Goal: Complete application form: Complete application form

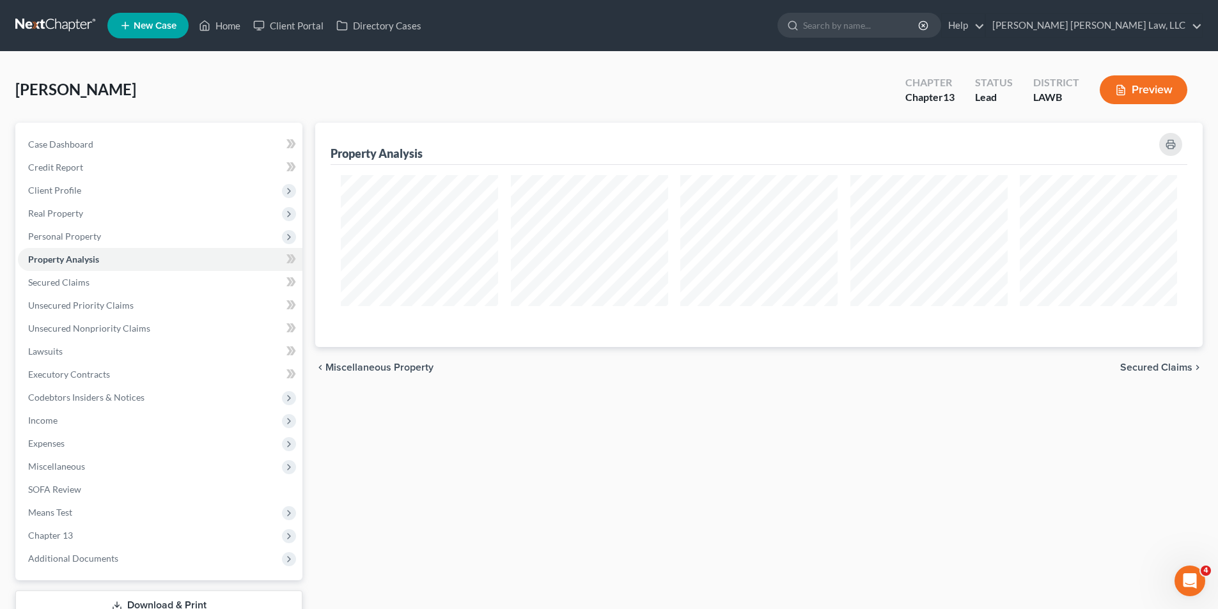
click at [49, 18] on link at bounding box center [56, 25] width 82 height 23
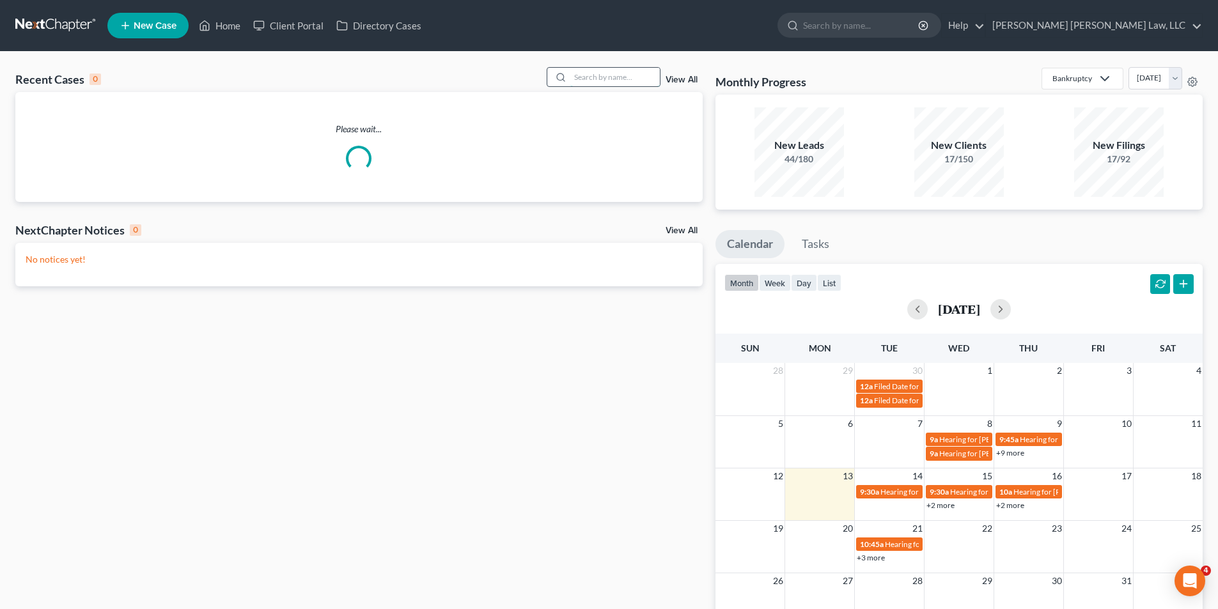
click at [592, 77] on input "search" at bounding box center [614, 77] width 89 height 19
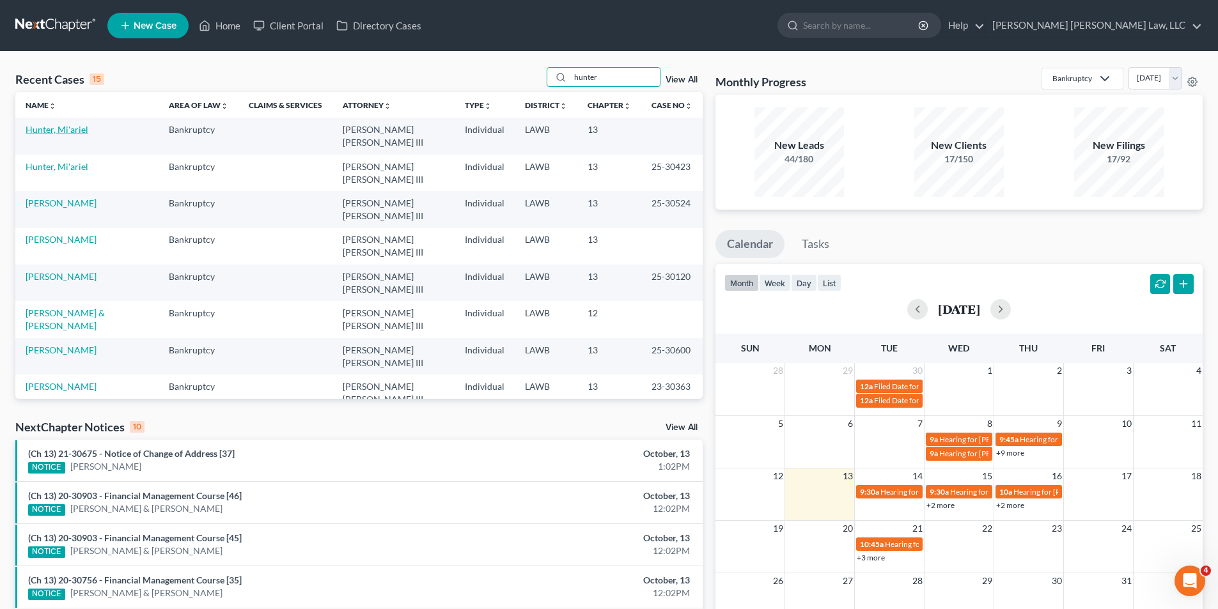
type input "hunter"
click at [40, 132] on link "Hunter, Mi'ariel" at bounding box center [57, 129] width 63 height 11
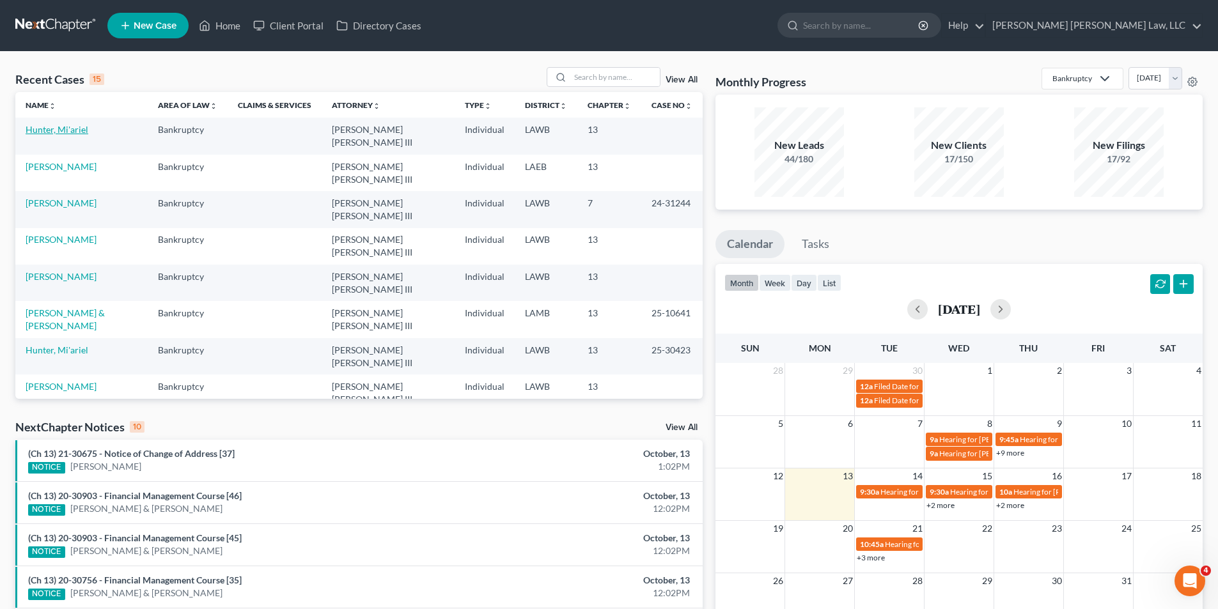
click at [73, 126] on link "Hunter, Mi'ariel" at bounding box center [57, 129] width 63 height 11
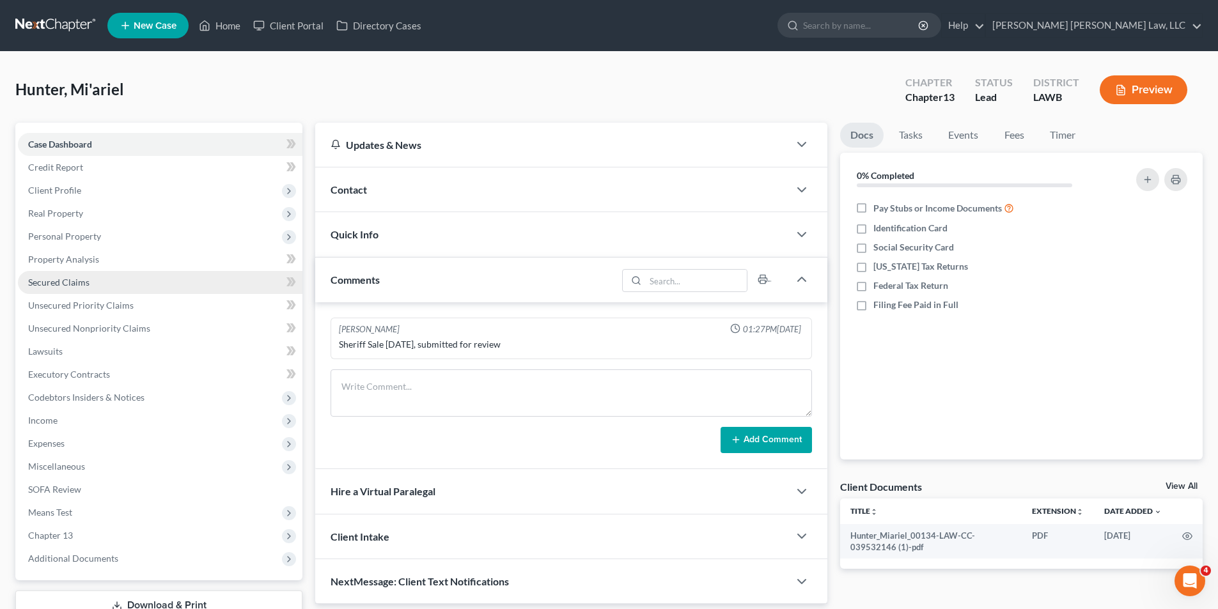
click at [63, 284] on span "Secured Claims" at bounding box center [58, 282] width 61 height 11
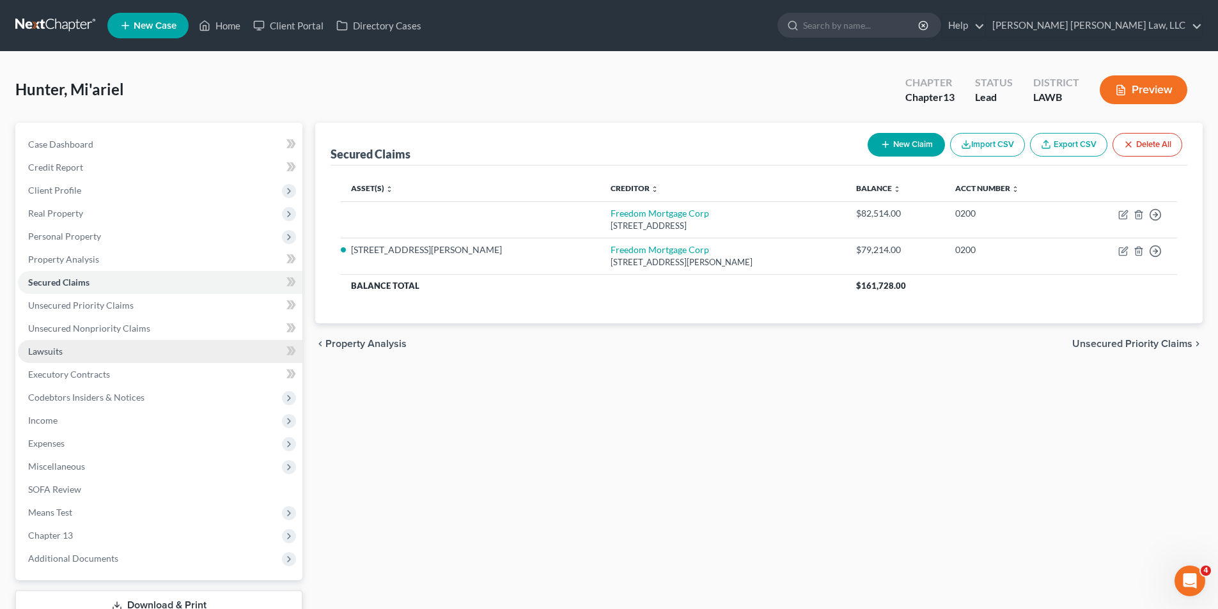
click at [98, 344] on link "Lawsuits" at bounding box center [160, 351] width 284 height 23
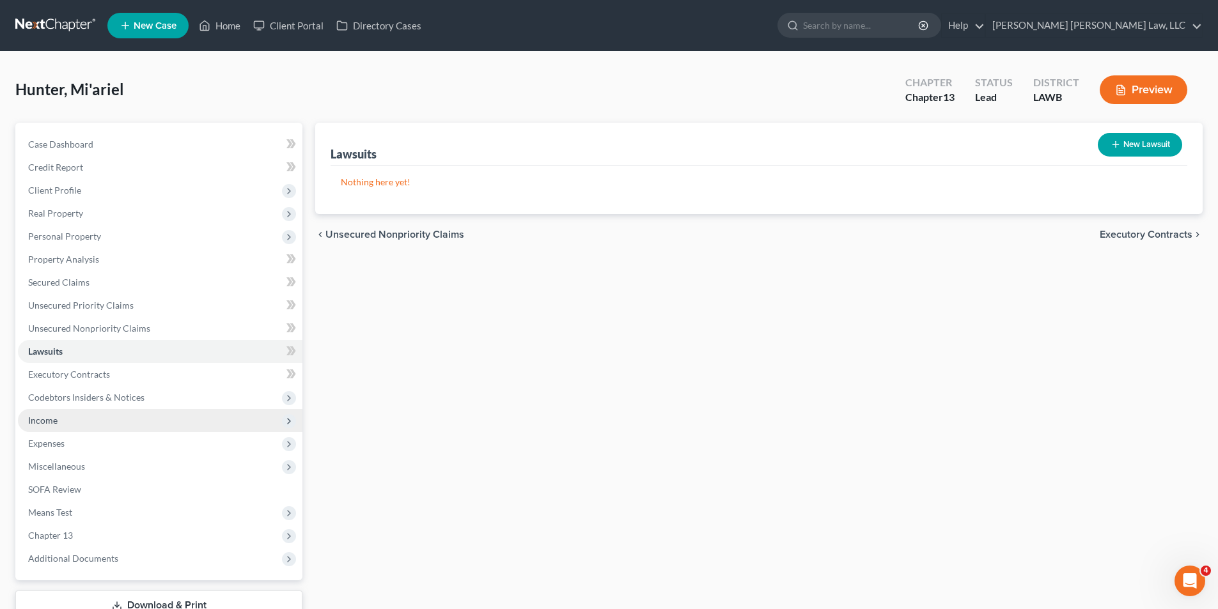
click at [50, 425] on span "Income" at bounding box center [42, 420] width 29 height 11
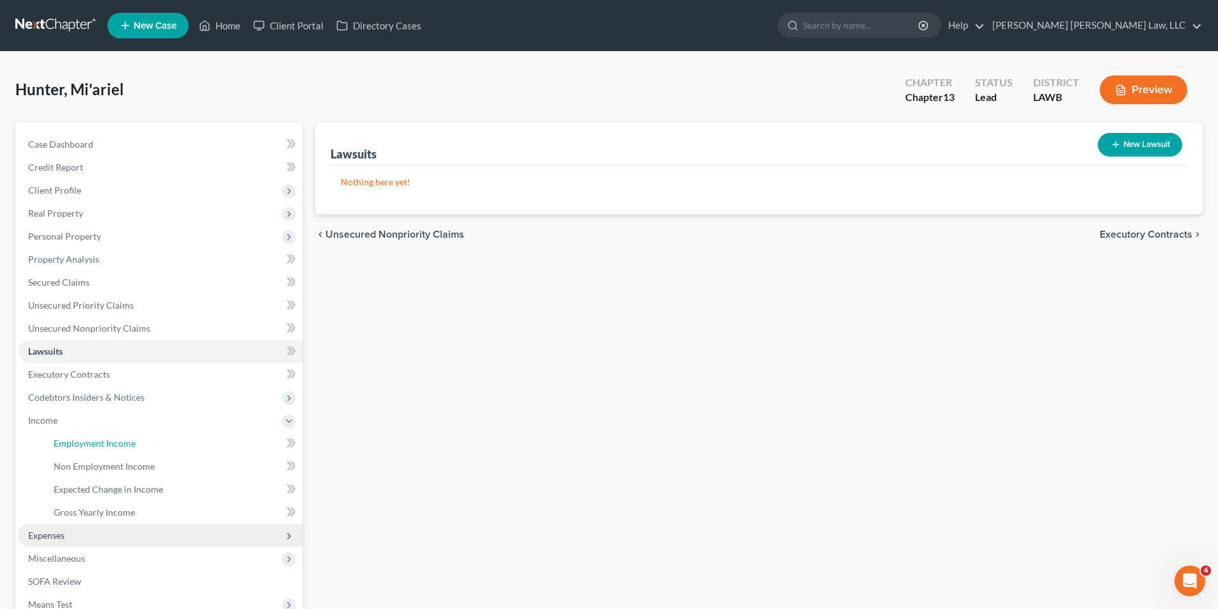
click at [92, 437] on link "Employment Income" at bounding box center [172, 443] width 259 height 23
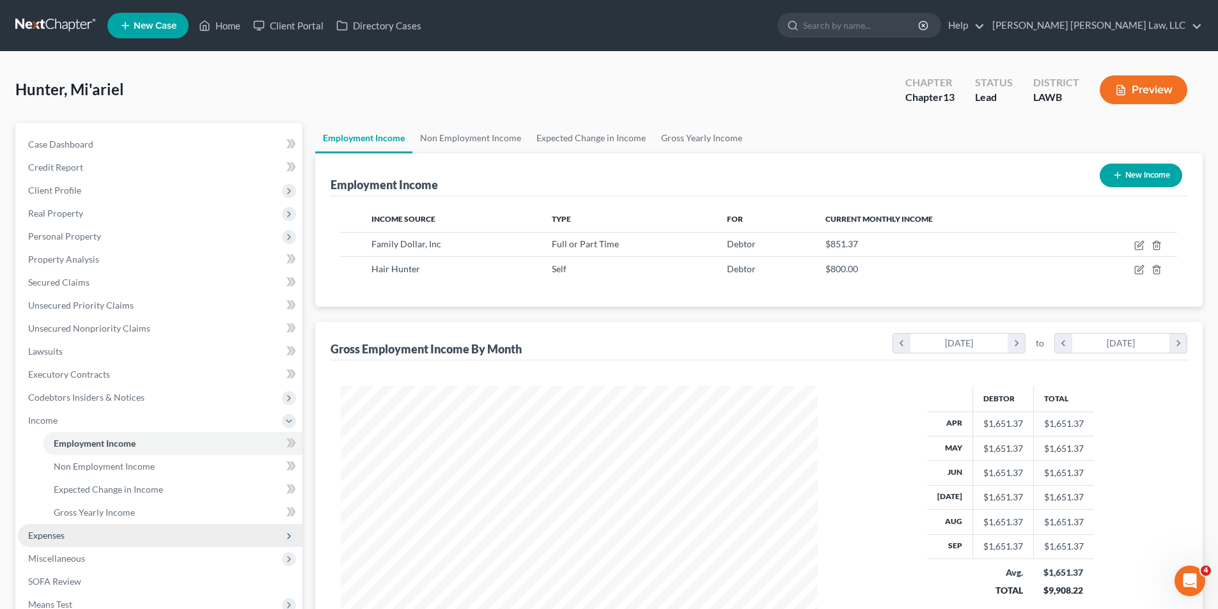
scroll to position [238, 502]
click at [44, 534] on span "Expenses" at bounding box center [46, 535] width 36 height 11
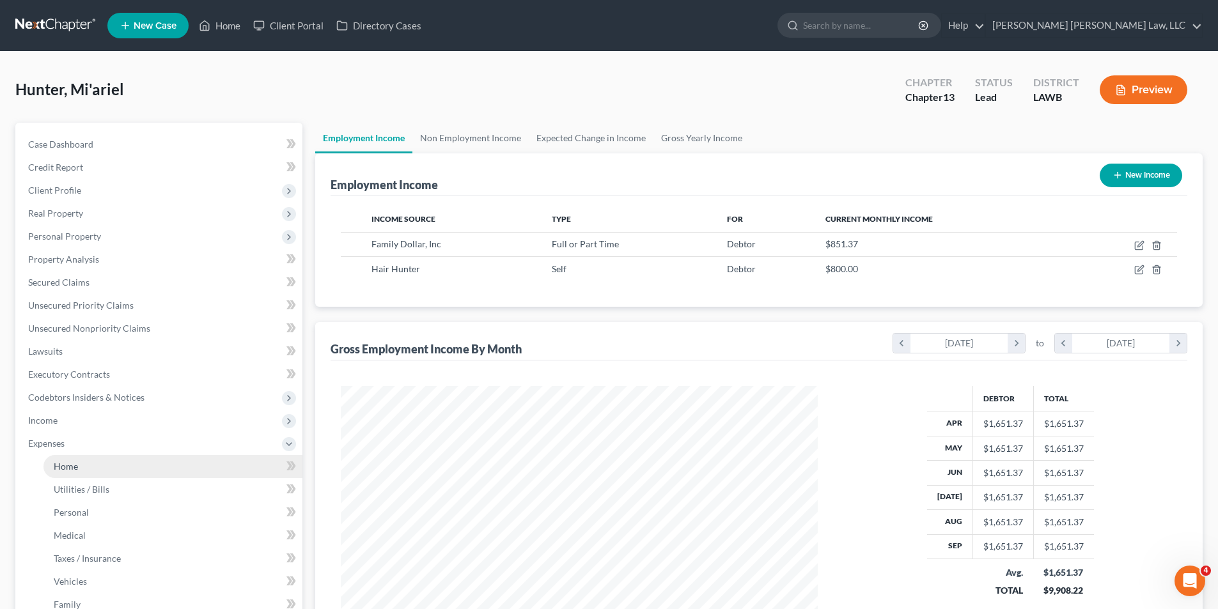
click at [76, 469] on span "Home" at bounding box center [66, 466] width 24 height 11
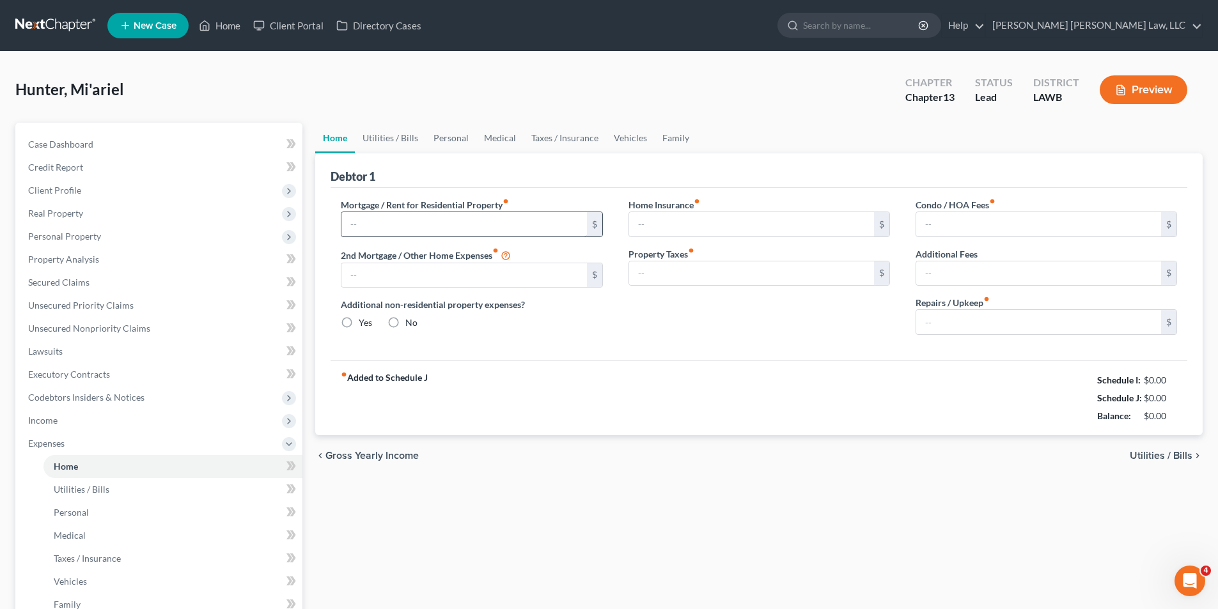
type input "0.00"
radio input "true"
type input "0.00"
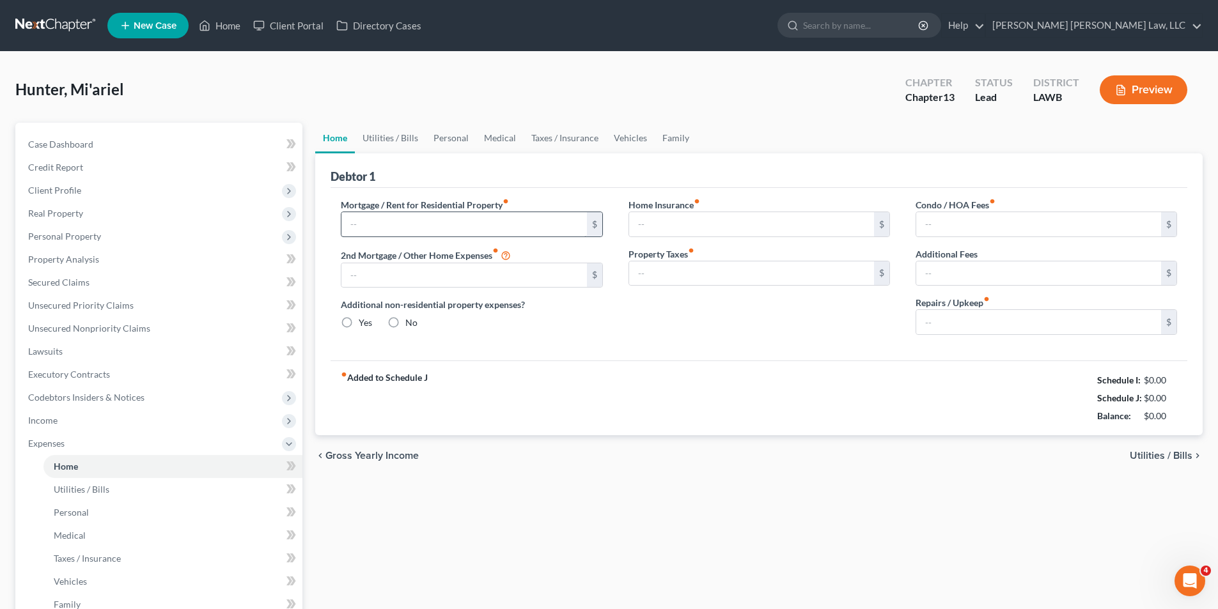
type input "0.00"
click at [406, 135] on link "Utilities / Bills" at bounding box center [390, 138] width 71 height 31
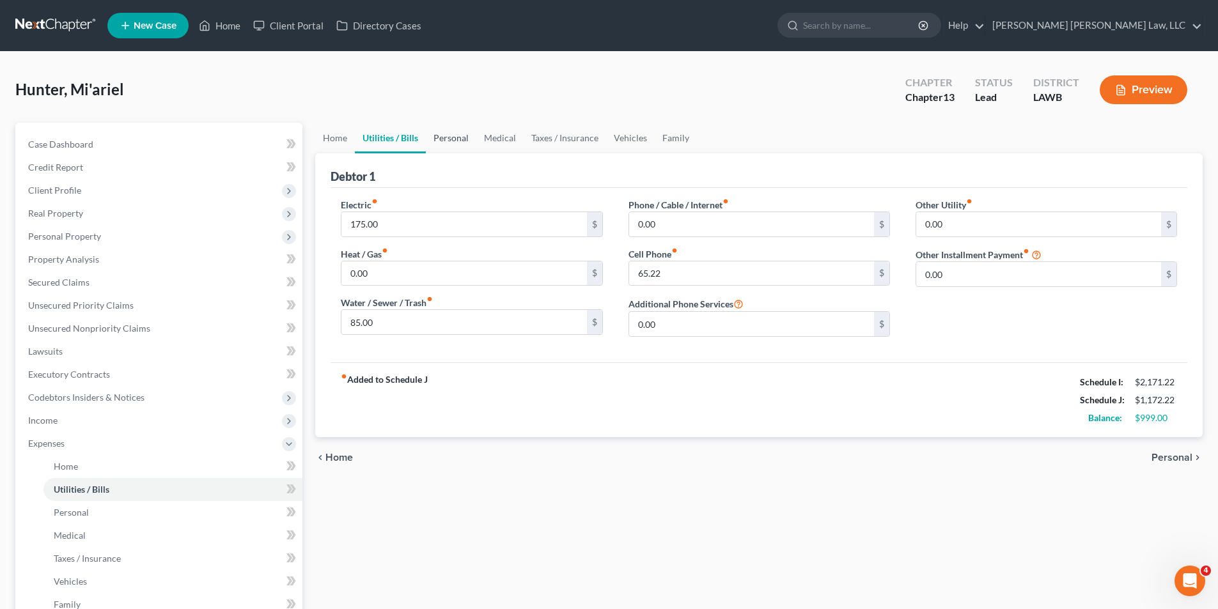
click at [457, 136] on link "Personal" at bounding box center [451, 138] width 51 height 31
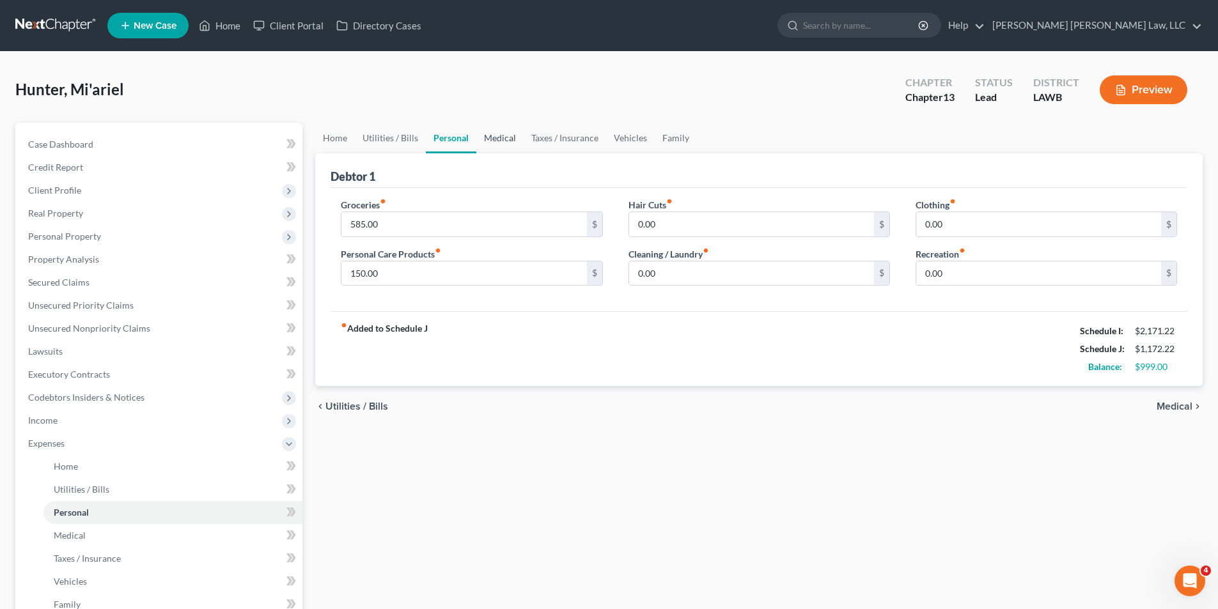
click at [503, 137] on link "Medical" at bounding box center [499, 138] width 47 height 31
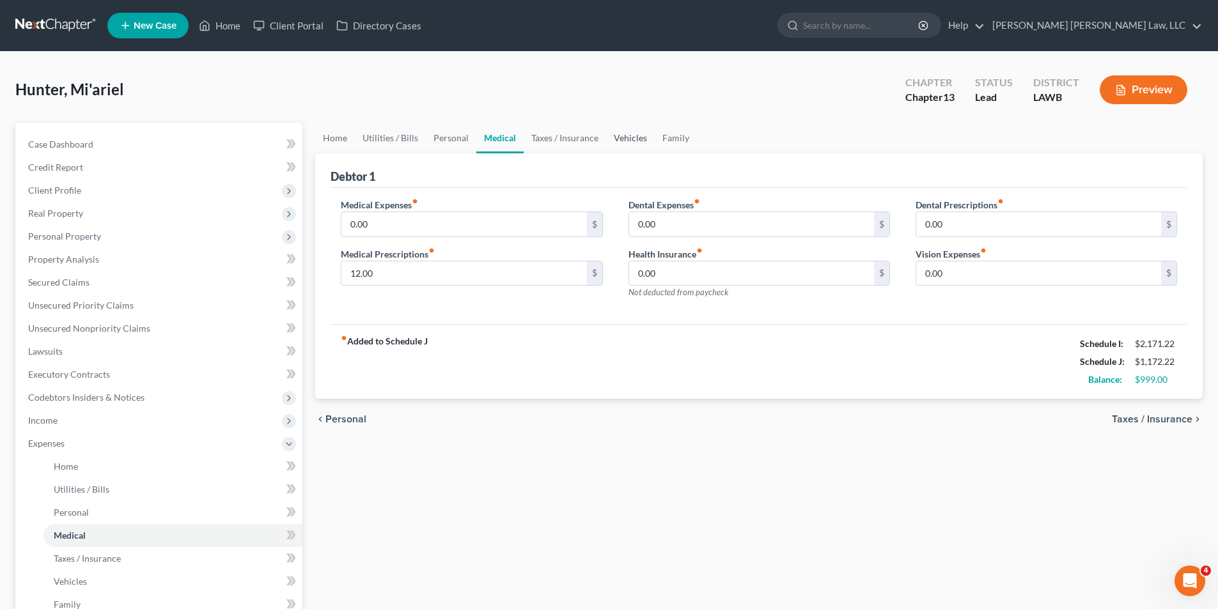
click at [632, 141] on link "Vehicles" at bounding box center [630, 138] width 49 height 31
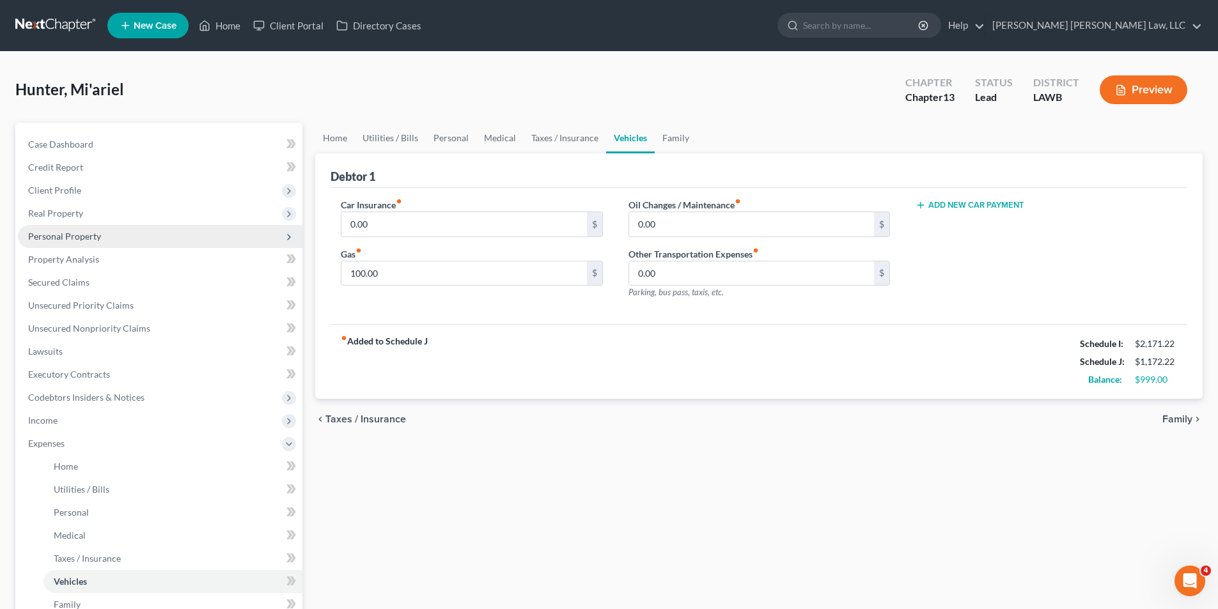
click at [51, 226] on span "Personal Property" at bounding box center [160, 236] width 284 height 23
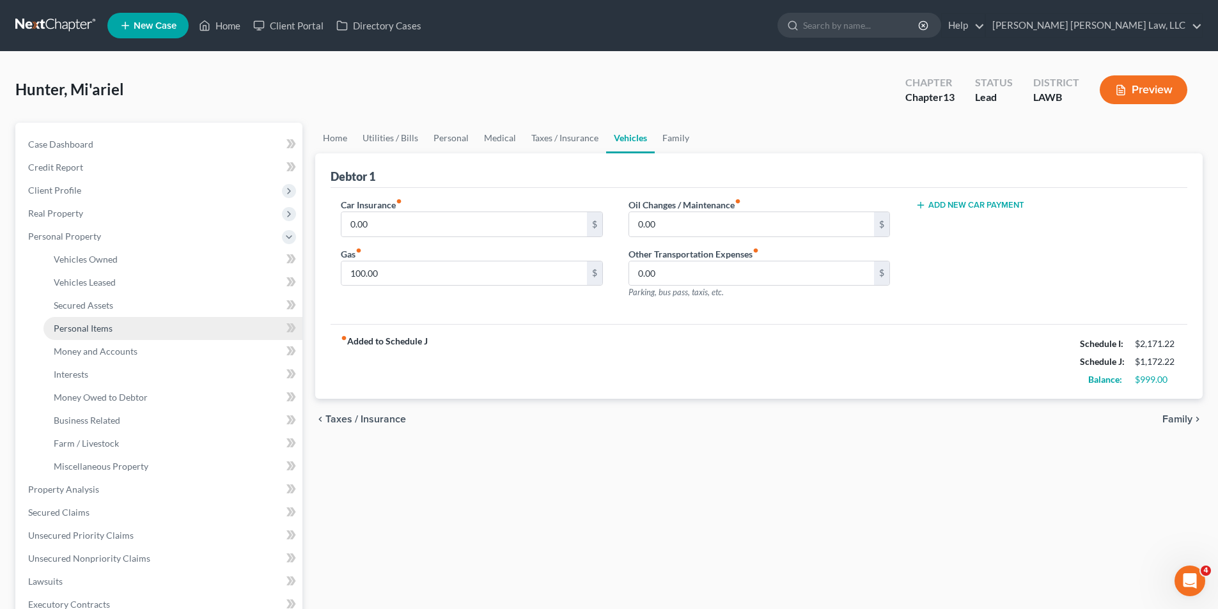
click at [77, 320] on link "Personal Items" at bounding box center [172, 328] width 259 height 23
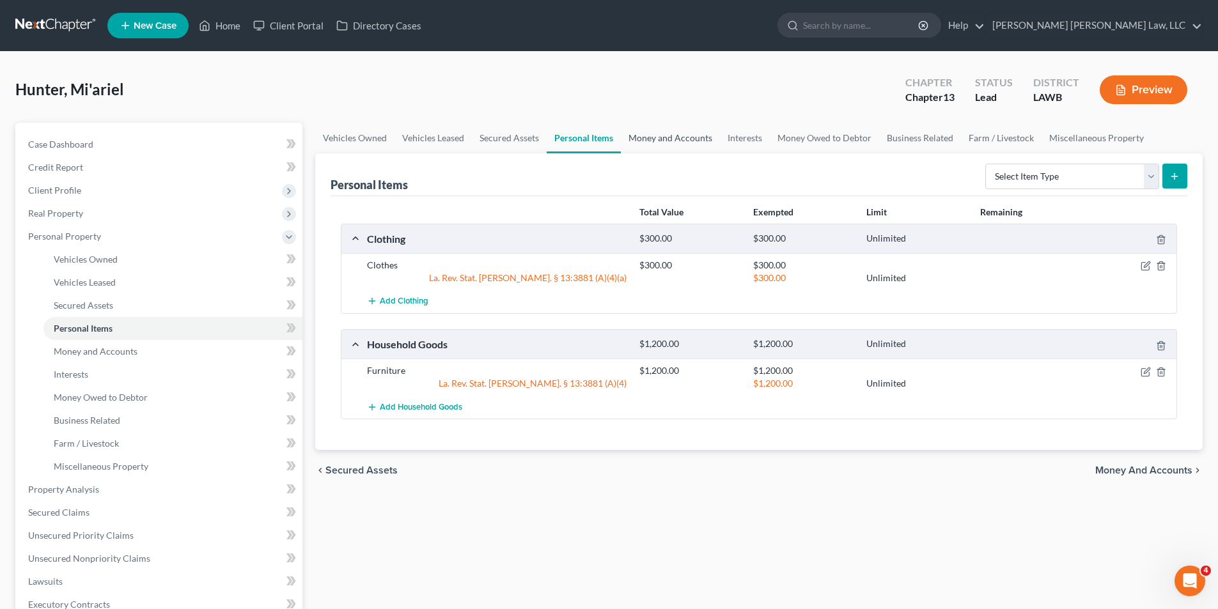
click at [653, 136] on link "Money and Accounts" at bounding box center [670, 138] width 99 height 31
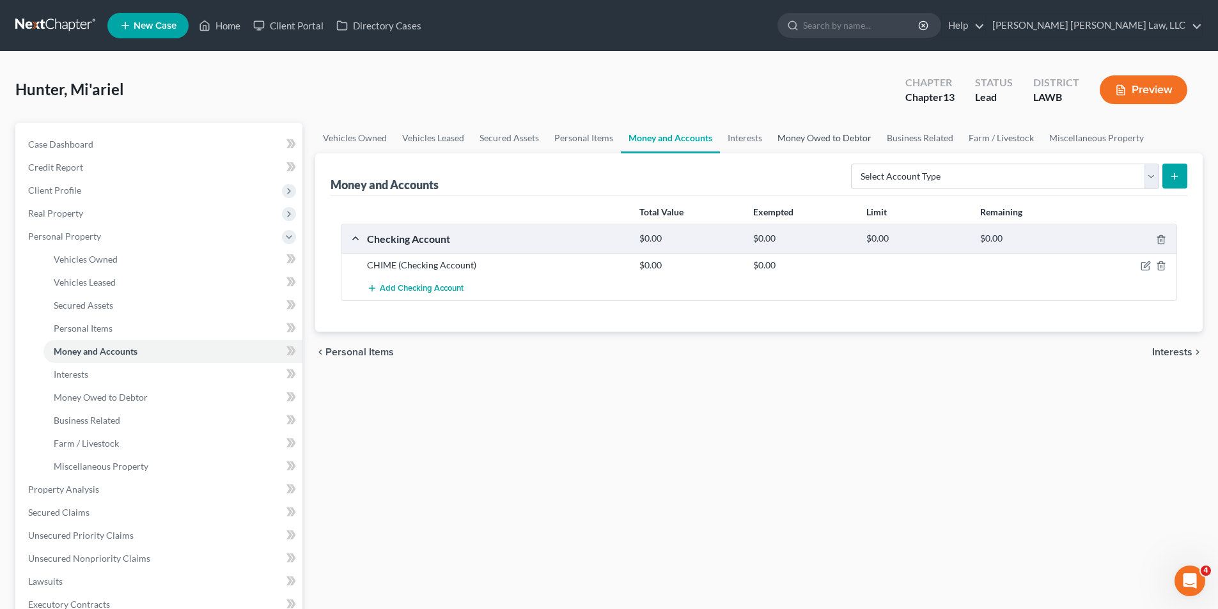
click at [846, 140] on link "Money Owed to Debtor" at bounding box center [824, 138] width 109 height 31
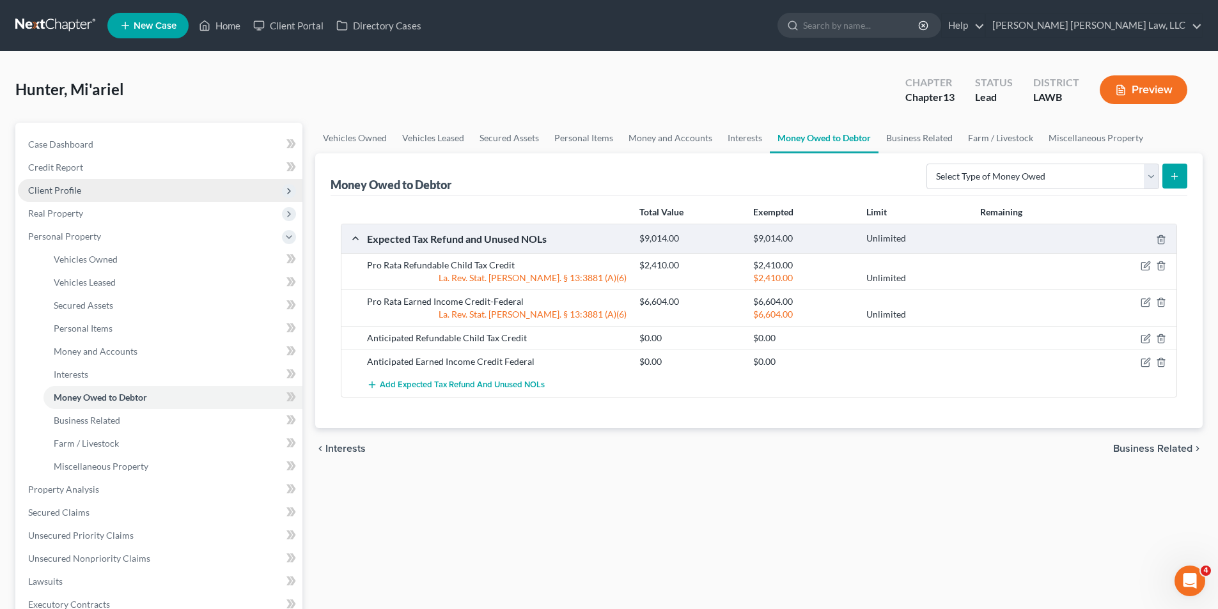
click at [58, 186] on span "Client Profile" at bounding box center [54, 190] width 53 height 11
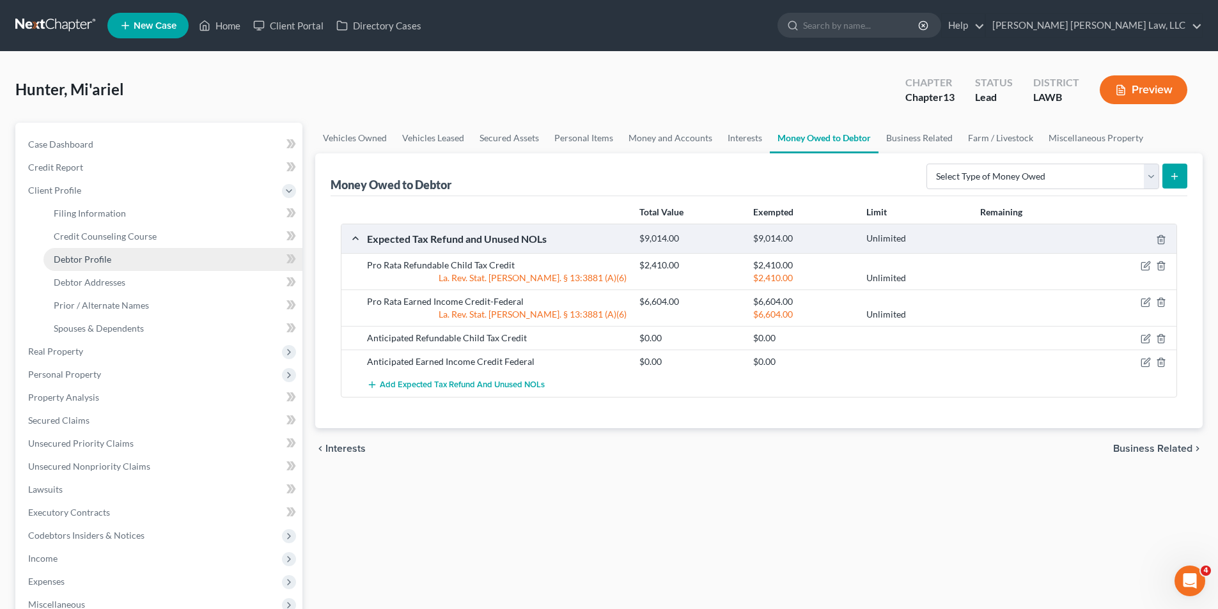
click at [83, 261] on span "Debtor Profile" at bounding box center [83, 259] width 58 height 11
select select "0"
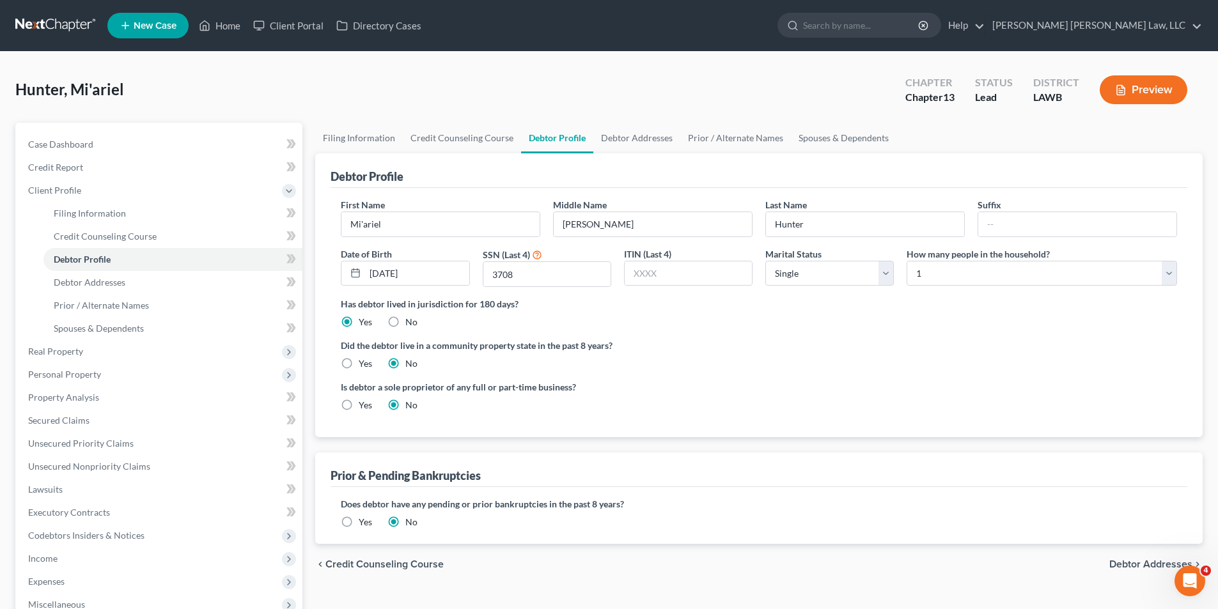
click at [359, 366] on label "Yes" at bounding box center [365, 363] width 13 height 13
click at [364, 366] on input "Yes" at bounding box center [368, 361] width 8 height 8
radio input "true"
radio input "false"
click at [359, 525] on label "Yes" at bounding box center [365, 522] width 13 height 13
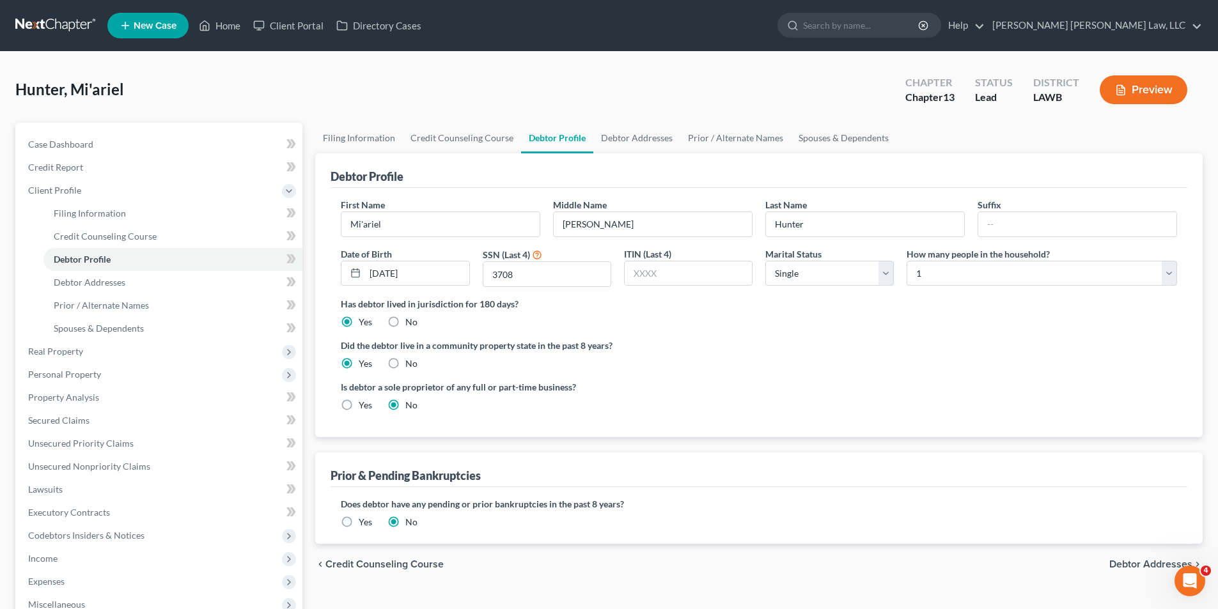
click at [364, 524] on input "Yes" at bounding box center [368, 520] width 8 height 8
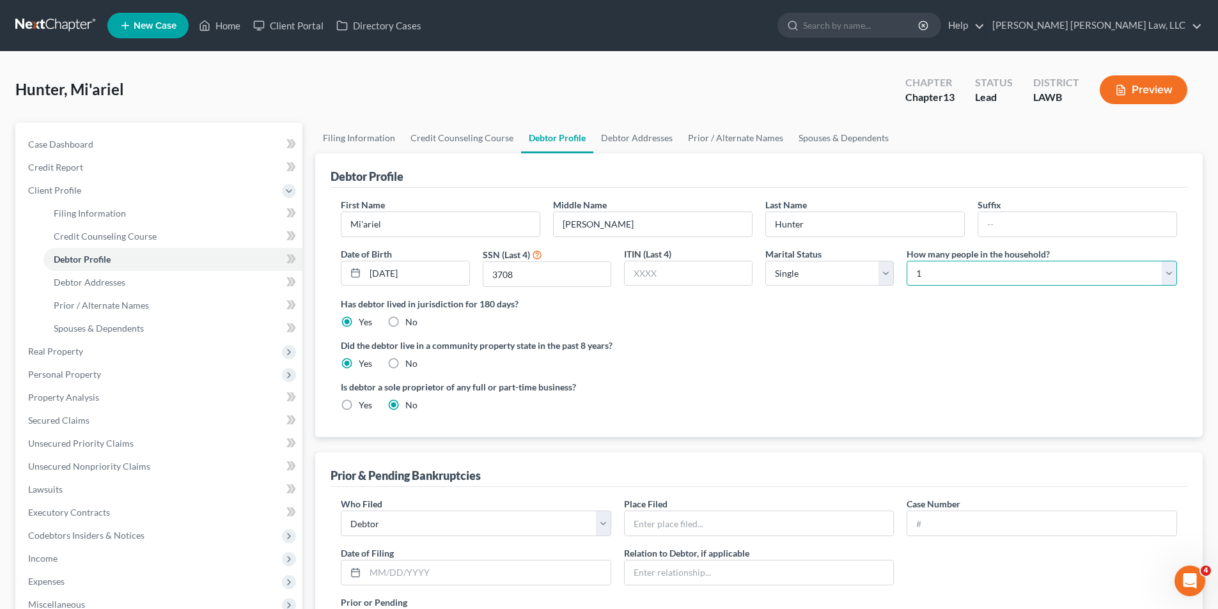
click at [926, 275] on select "Select 1 2 3 4 5 6 7 8 9 10 11 12 13 14 15 16 17 18 19 20" at bounding box center [1041, 274] width 270 height 26
select select "2"
click at [906, 261] on select "Select 1 2 3 4 5 6 7 8 9 10 11 12 13 14 15 16 17 18 19 20" at bounding box center [1041, 274] width 270 height 26
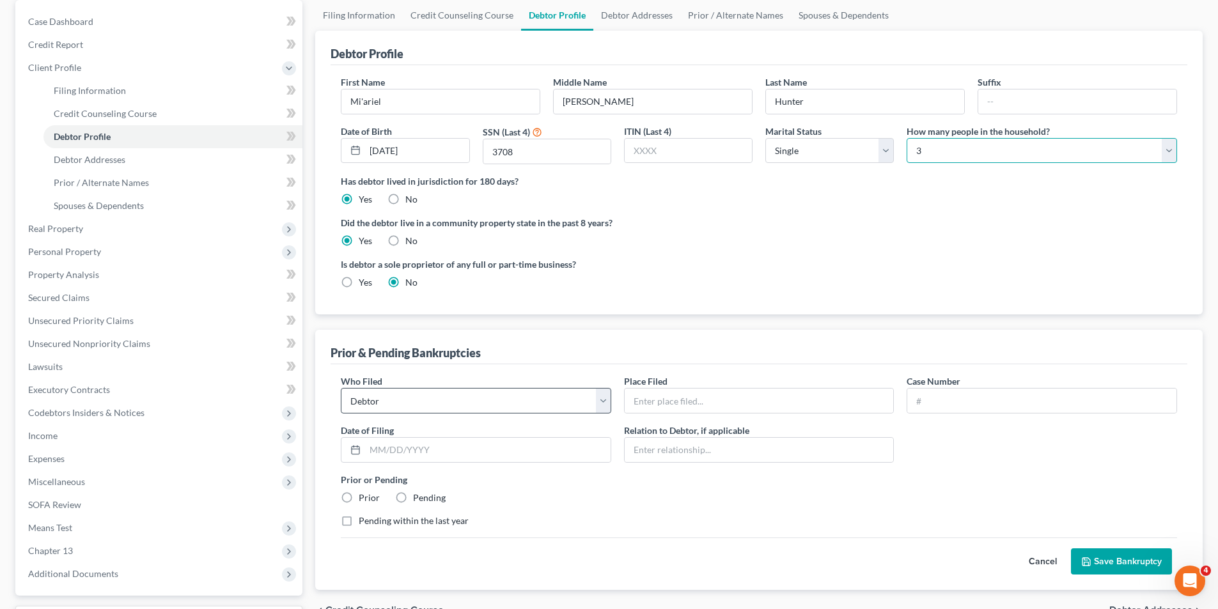
scroll to position [128, 0]
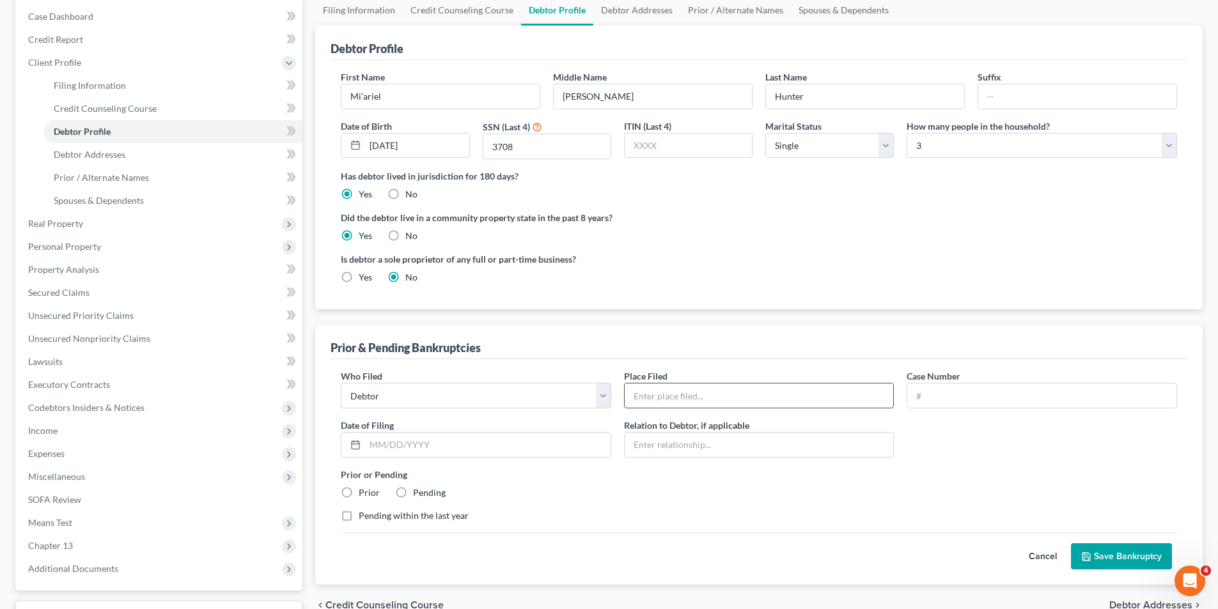
click at [655, 398] on input "text" at bounding box center [759, 396] width 269 height 24
type input "Western District of Louisiana"
click at [940, 384] on input "text" at bounding box center [1041, 396] width 269 height 24
type input "25-30423"
drag, startPoint x: 403, startPoint y: 444, endPoint x: 398, endPoint y: 447, distance: 6.9
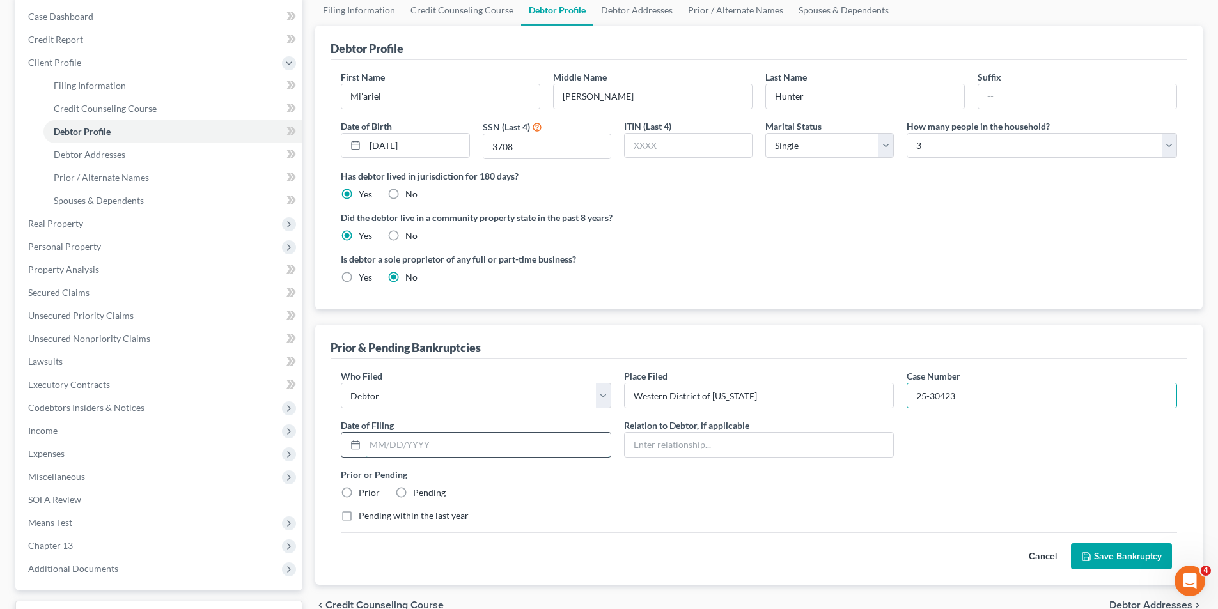
click at [403, 444] on input "text" at bounding box center [487, 445] width 245 height 24
type input "04/08/2025"
click at [359, 491] on label "Prior" at bounding box center [369, 492] width 21 height 13
click at [364, 491] on input "Prior" at bounding box center [368, 490] width 8 height 8
radio input "true"
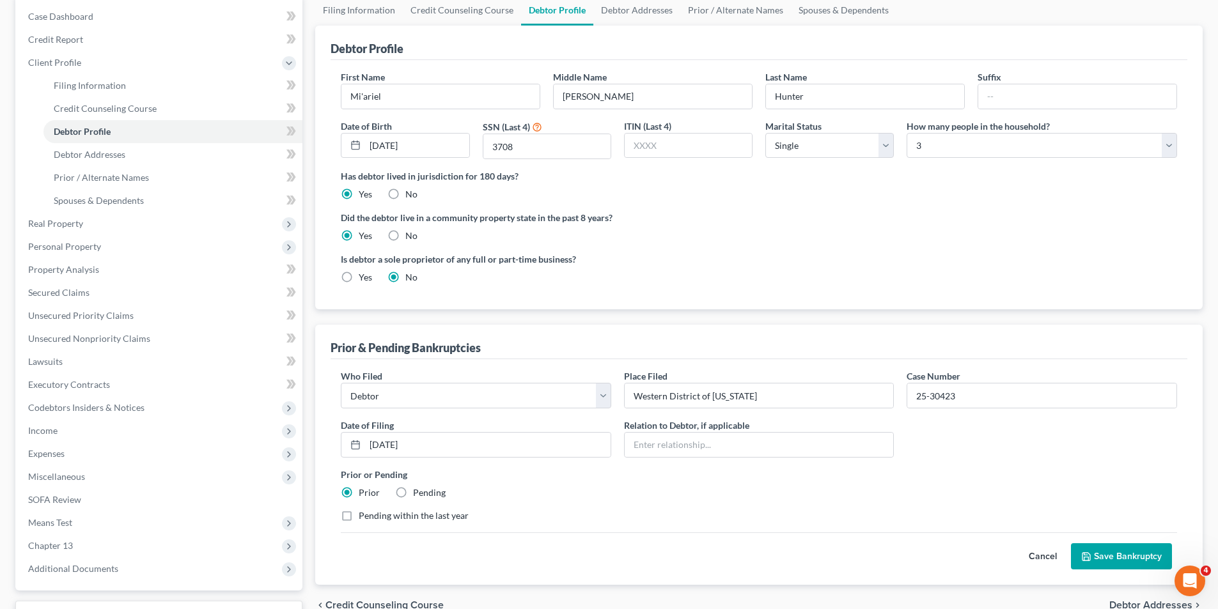
click at [1094, 556] on button "Save Bankruptcy" at bounding box center [1121, 556] width 101 height 27
